Goal: Navigation & Orientation: Find specific page/section

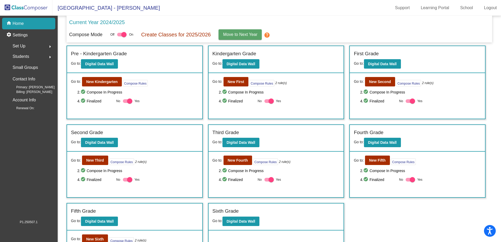
click at [45, 58] on button "arrow_right" at bounding box center [50, 56] width 10 height 10
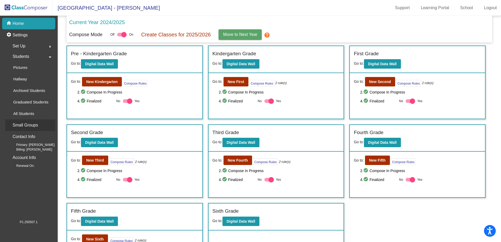
click at [41, 124] on div "Small Groups" at bounding box center [30, 125] width 50 height 12
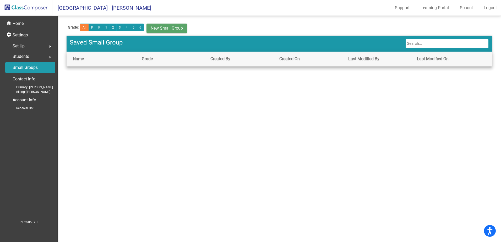
click at [25, 57] on span "Students" at bounding box center [21, 56] width 16 height 7
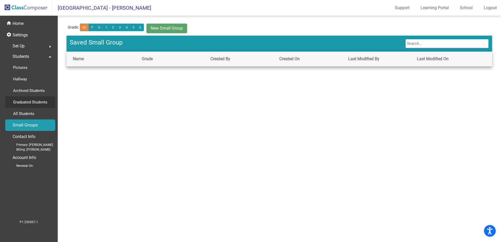
click at [33, 104] on p "Graduated Students" at bounding box center [30, 102] width 34 height 6
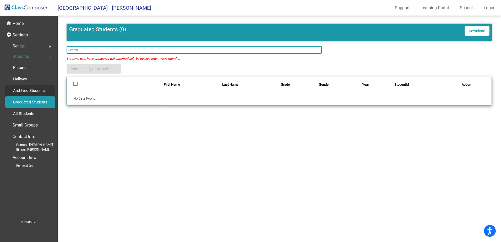
click at [34, 92] on p "Archived Students" at bounding box center [29, 90] width 32 height 6
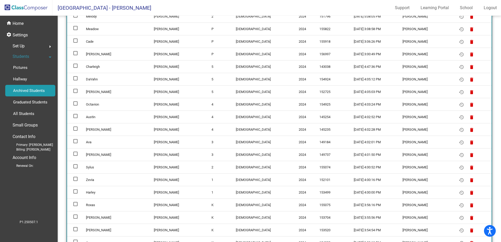
scroll to position [284, 0]
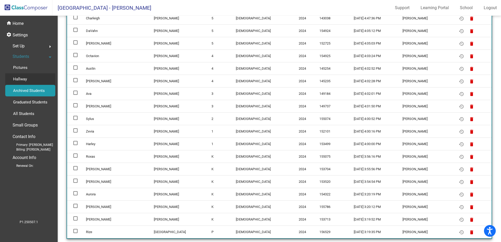
click at [39, 80] on link "Hallway" at bounding box center [30, 79] width 50 height 12
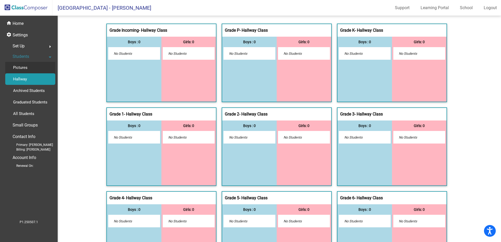
click at [32, 70] on link "Pictures" at bounding box center [30, 68] width 50 height 12
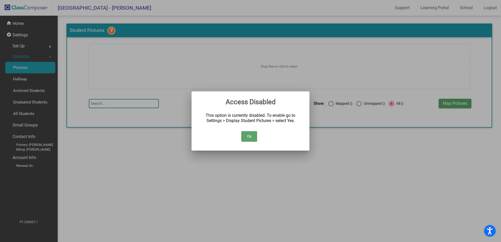
click at [245, 133] on button "Ok" at bounding box center [249, 136] width 16 height 10
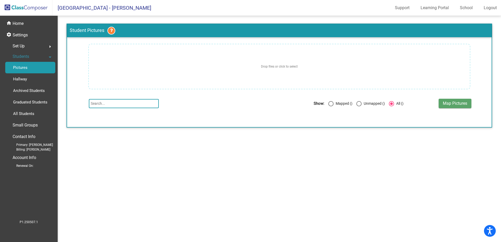
click at [24, 46] on span "Set Up" at bounding box center [19, 45] width 12 height 7
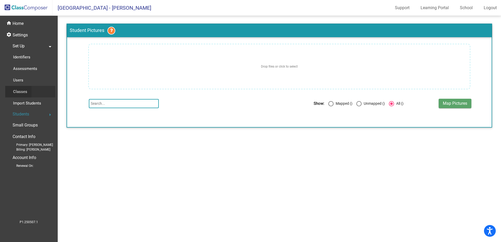
click at [28, 93] on div "Classes" at bounding box center [18, 92] width 26 height 12
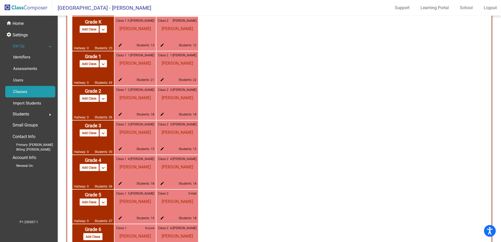
scroll to position [429, 0]
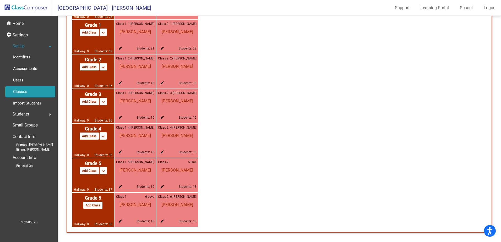
click at [28, 113] on span "Students" at bounding box center [21, 114] width 16 height 7
click at [32, 126] on p "Small Groups" at bounding box center [25, 125] width 25 height 7
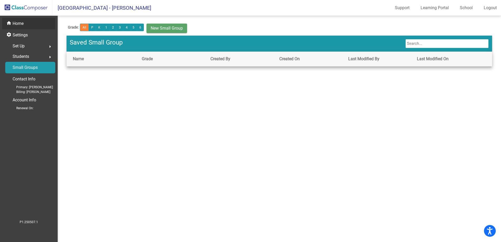
click at [23, 21] on p "Home" at bounding box center [18, 23] width 11 height 6
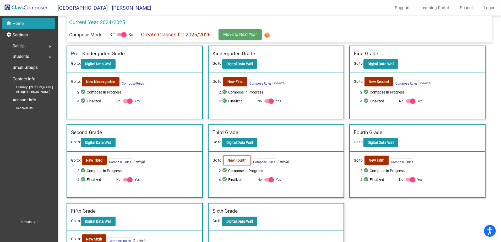
click at [240, 163] on button "New Fourth" at bounding box center [236, 160] width 27 height 9
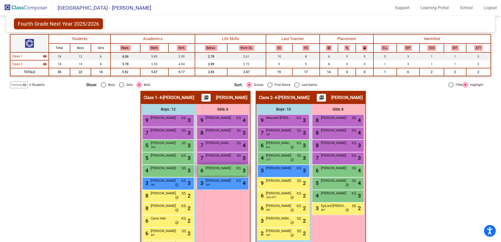
scroll to position [79, 0]
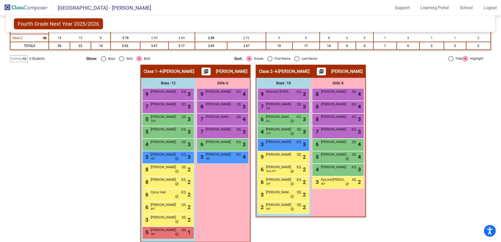
click at [389, 84] on div "Hallway - Hallway Class picture_as_pdf Add Student First Name Last Name Student…" at bounding box center [250, 156] width 481 height 183
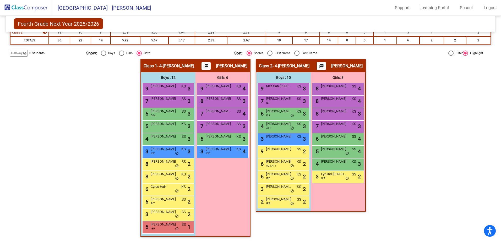
scroll to position [0, 0]
